Goal: Browse casually

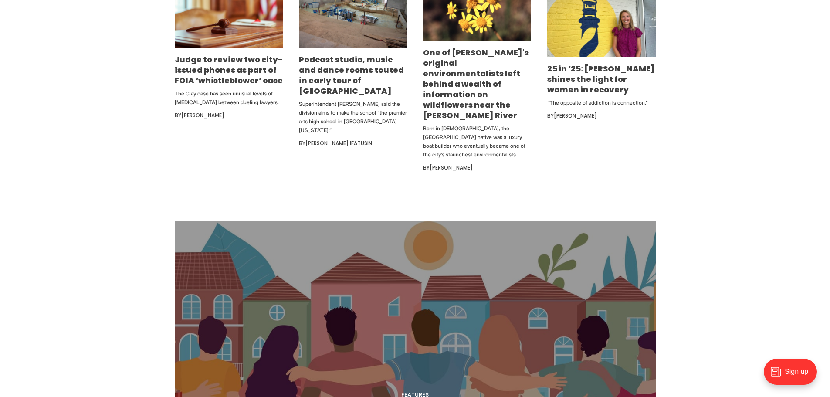
scroll to position [566, 0]
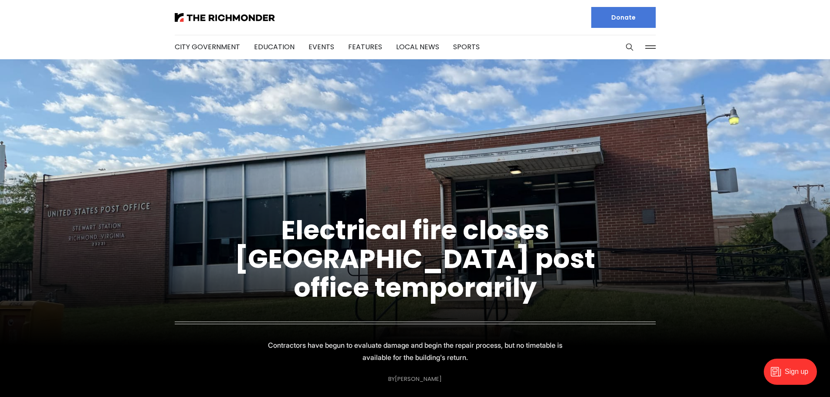
click at [231, 144] on img at bounding box center [415, 226] width 830 height 335
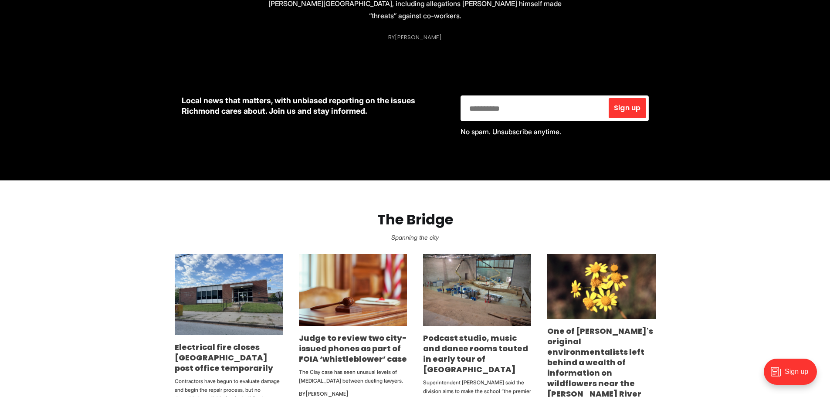
scroll to position [436, 0]
